Goal: Information Seeking & Learning: Understand process/instructions

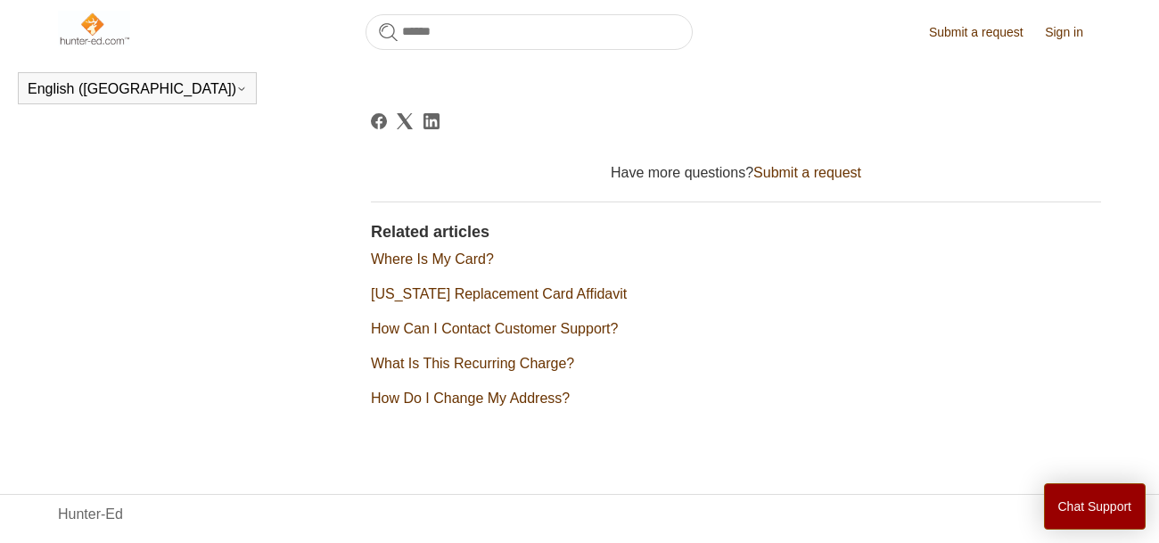
scroll to position [745, 0]
click at [401, 257] on link "Where Is My Card?" at bounding box center [432, 260] width 123 height 15
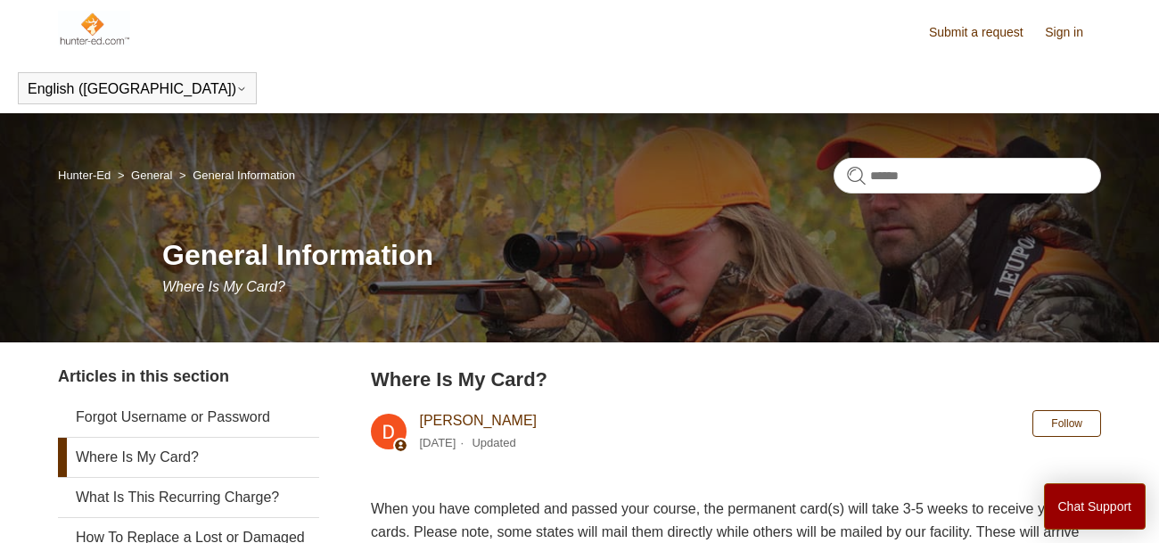
click at [93, 34] on img at bounding box center [94, 29] width 72 height 36
